Goal: Information Seeking & Learning: Learn about a topic

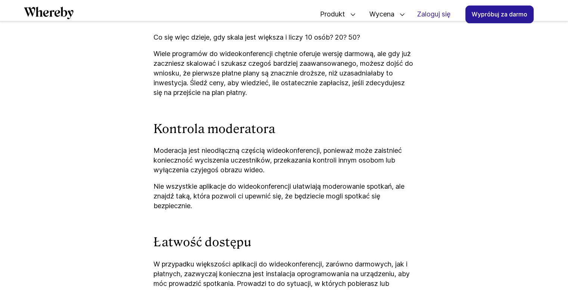
scroll to position [1348, 0]
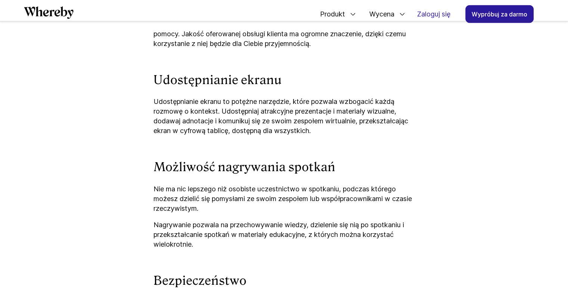
drag, startPoint x: 406, startPoint y: 236, endPoint x: 410, endPoint y: 244, distance: 9.2
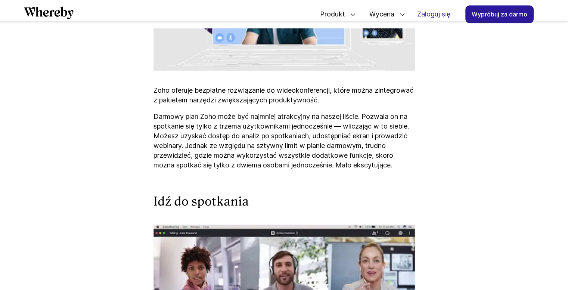
scroll to position [3718, 0]
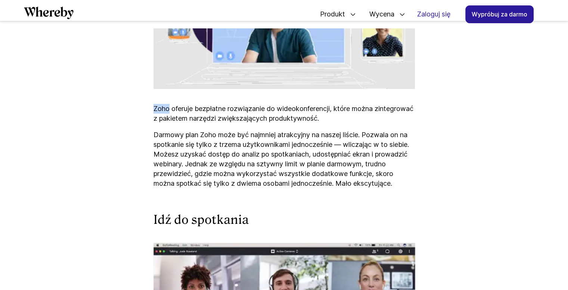
drag, startPoint x: 170, startPoint y: 108, endPoint x: 152, endPoint y: 107, distance: 17.6
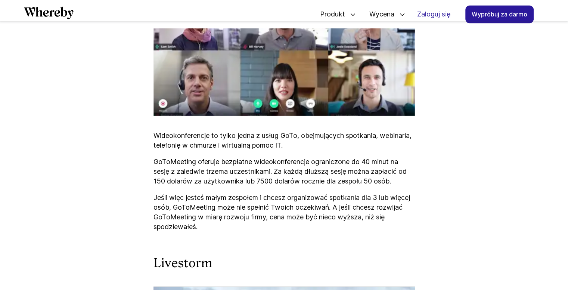
scroll to position [4017, 0]
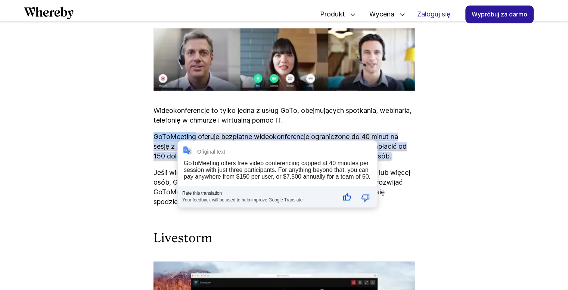
drag, startPoint x: 196, startPoint y: 136, endPoint x: 155, endPoint y: 138, distance: 41.5
click at [155, 138] on font "GoToMeeting oferuje bezpłatne wideokonferencje ograniczone do 40 minut na sesję…" at bounding box center [280, 146] width 253 height 27
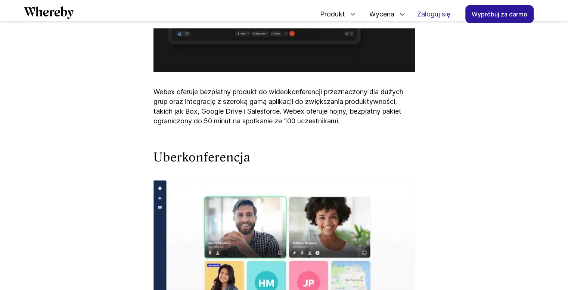
scroll to position [4714, 0]
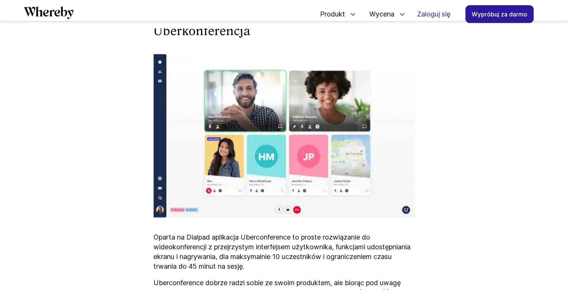
scroll to position [4864, 0]
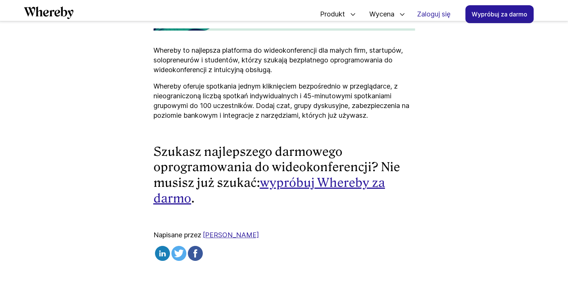
scroll to position [5317, 0]
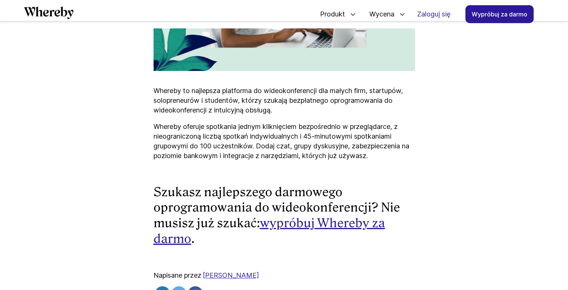
click at [343, 225] on font "wypróbuj Whereby za darmo" at bounding box center [270, 231] width 232 height 30
